Goal: Check status

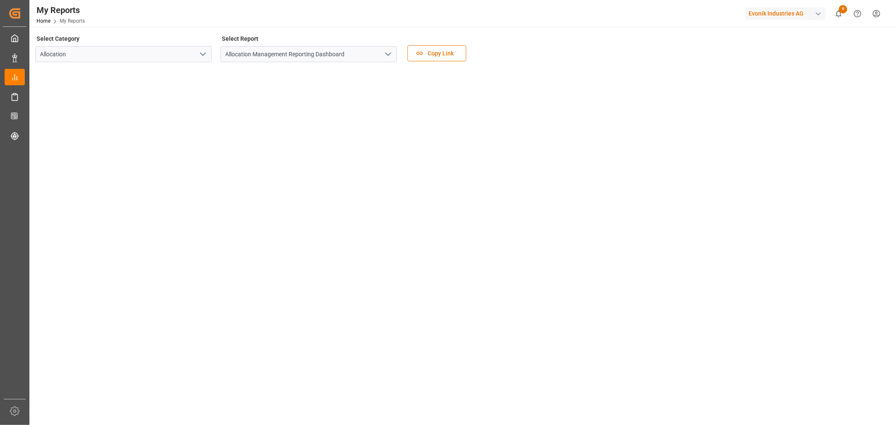
click at [389, 52] on icon "open menu" at bounding box center [388, 54] width 10 height 10
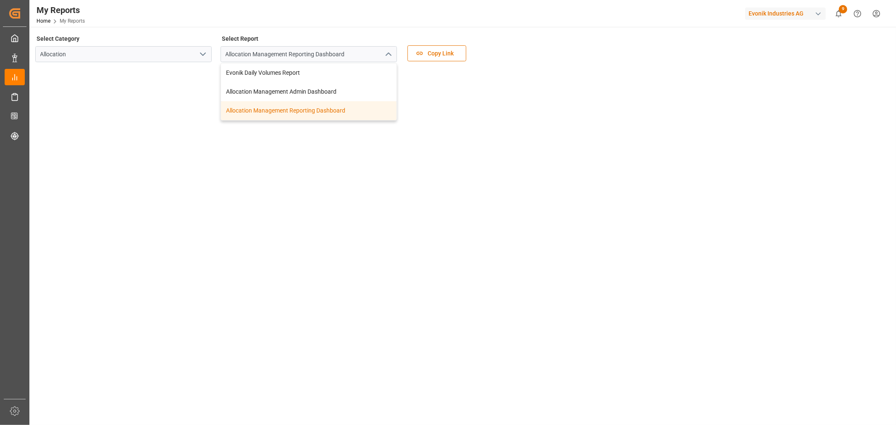
click at [307, 112] on div "Allocation Management Reporting Dashboard" at bounding box center [309, 110] width 176 height 19
